Goal: Obtain resource: Download file/media

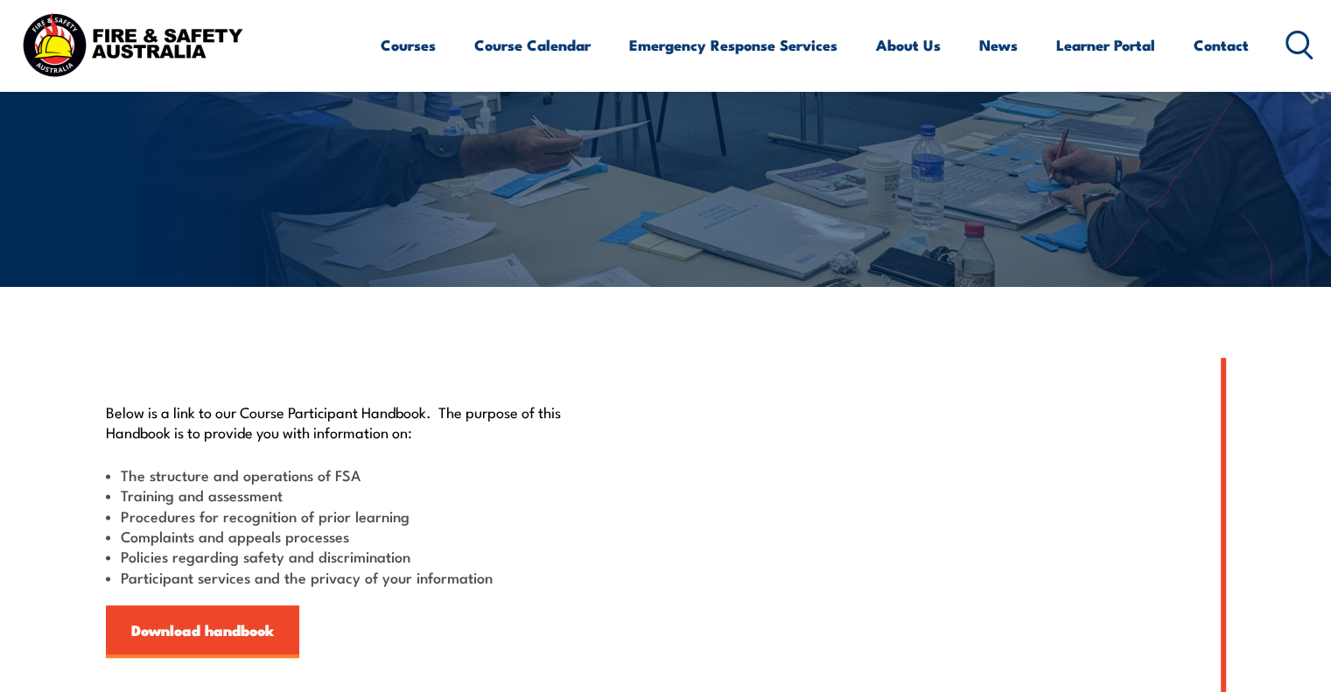
scroll to position [170, 0]
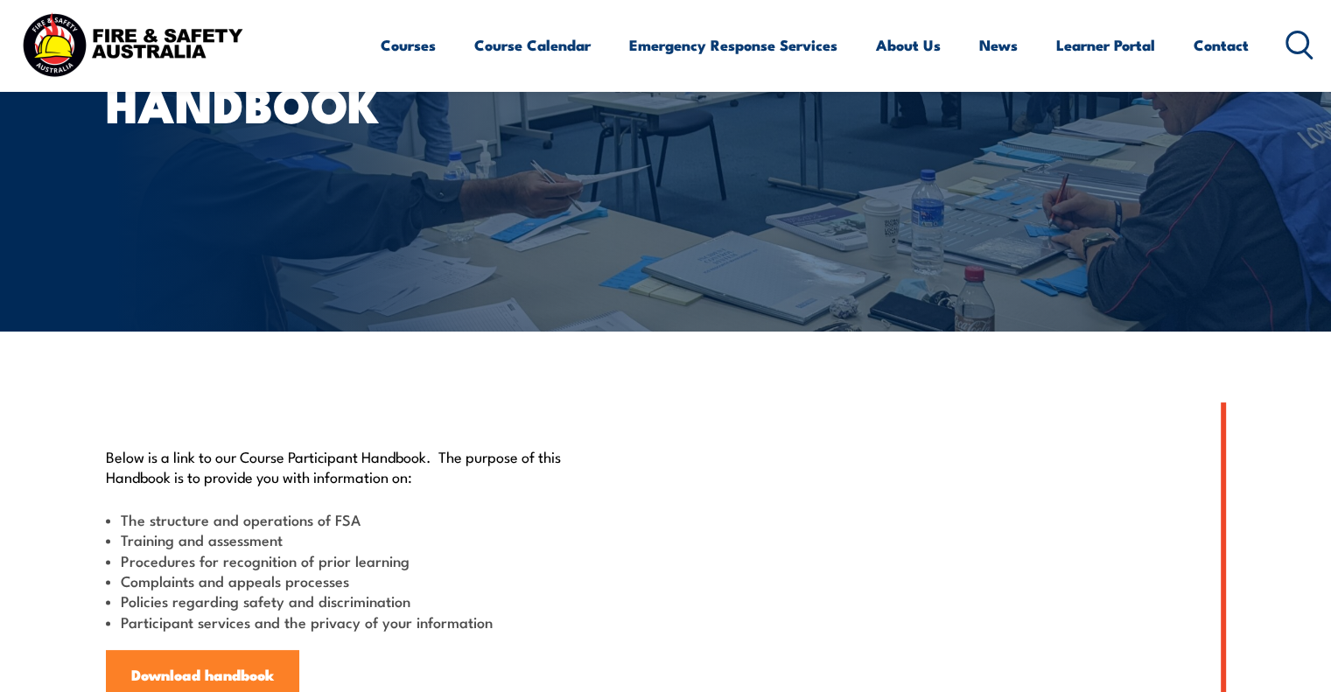
click at [179, 674] on link "Download handbook" at bounding box center [202, 676] width 193 height 53
